Goal: Obtain resource: Obtain resource

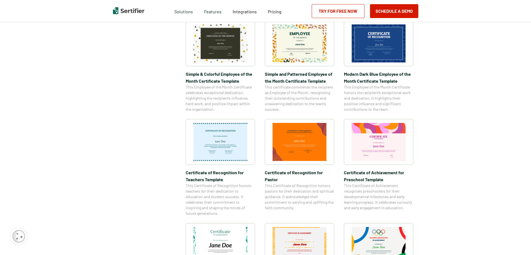
scroll to position [278, 0]
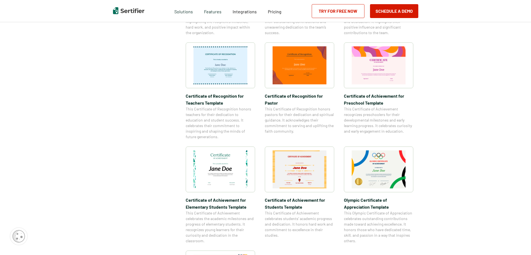
click at [237, 178] on img at bounding box center [221, 169] width 54 height 38
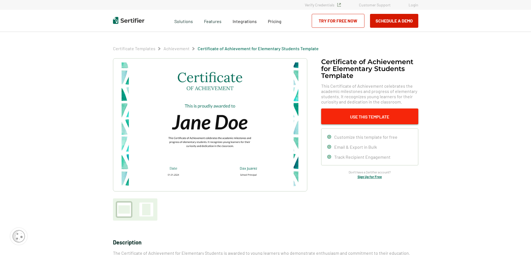
click at [377, 117] on button "Use This Template" at bounding box center [369, 117] width 97 height 16
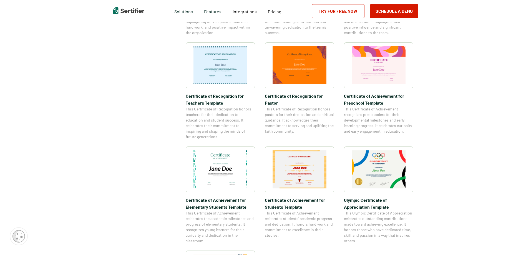
scroll to position [678, 0]
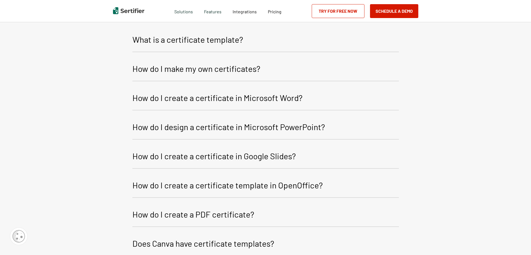
click at [304, 99] on button "How do I create a certificate in Microsoft Word?" at bounding box center [265, 99] width 267 height 24
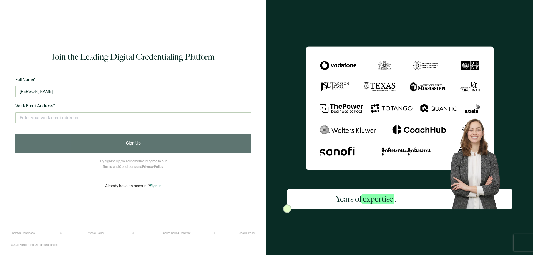
type input "[PERSON_NAME]"
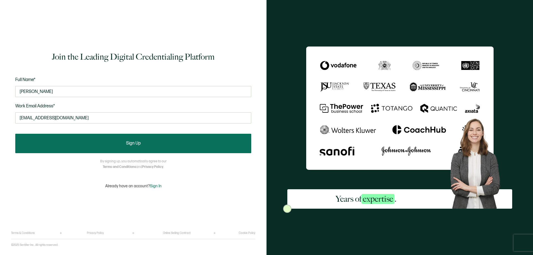
type input "[EMAIL_ADDRESS][DOMAIN_NAME]"
click at [162, 135] on button "Sign Up" at bounding box center [133, 143] width 236 height 19
